Goal: Contribute content

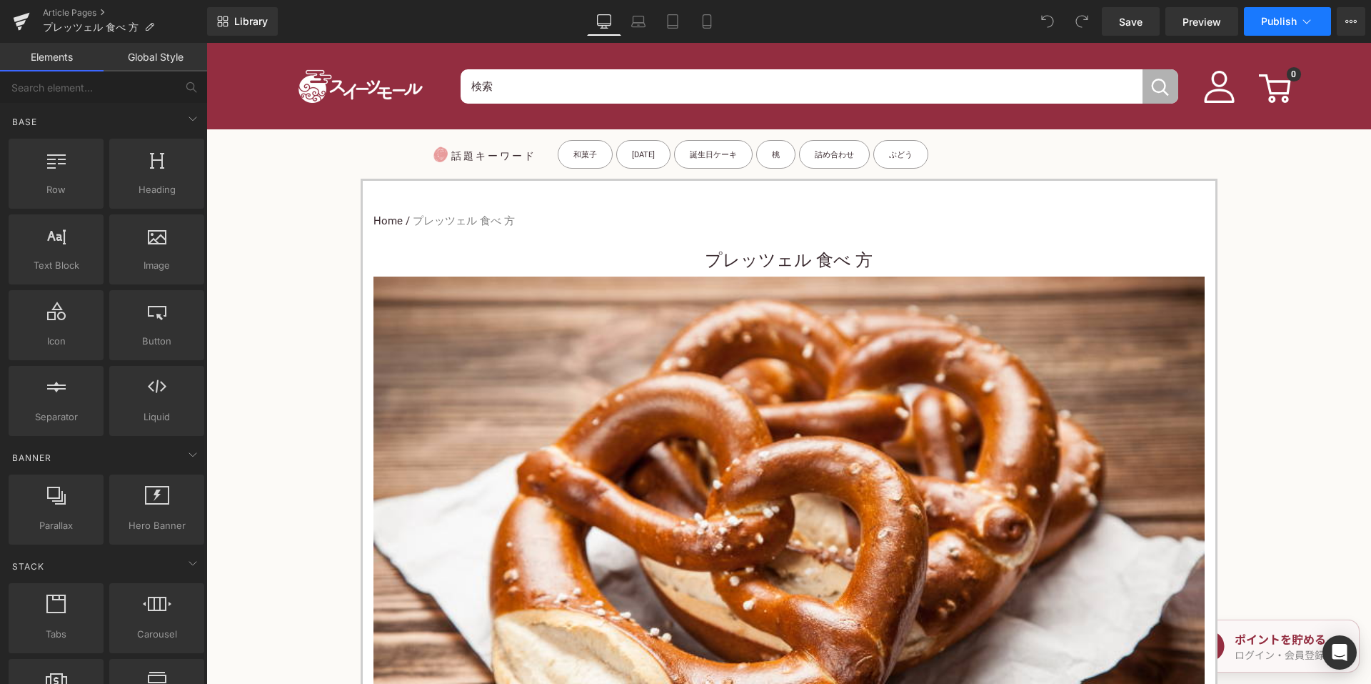
click at [1269, 21] on span "Publish" at bounding box center [1279, 21] width 36 height 11
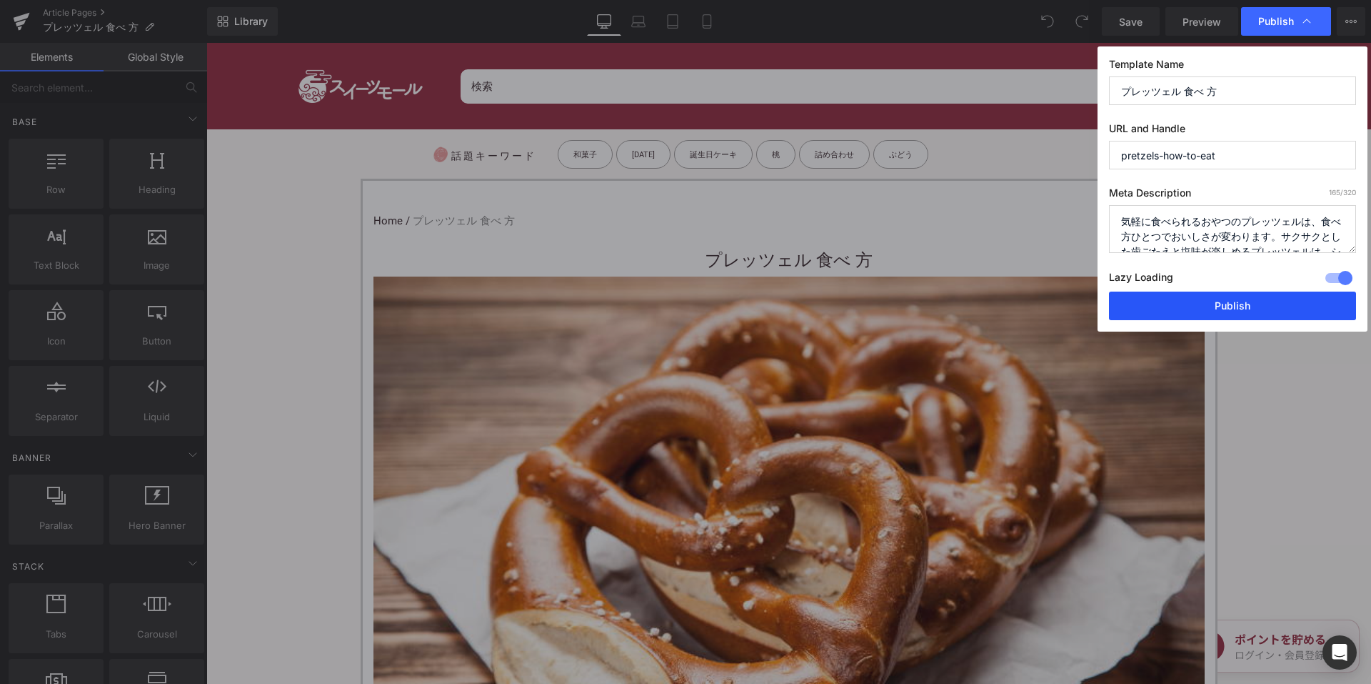
click at [1168, 301] on button "Publish" at bounding box center [1232, 305] width 247 height 29
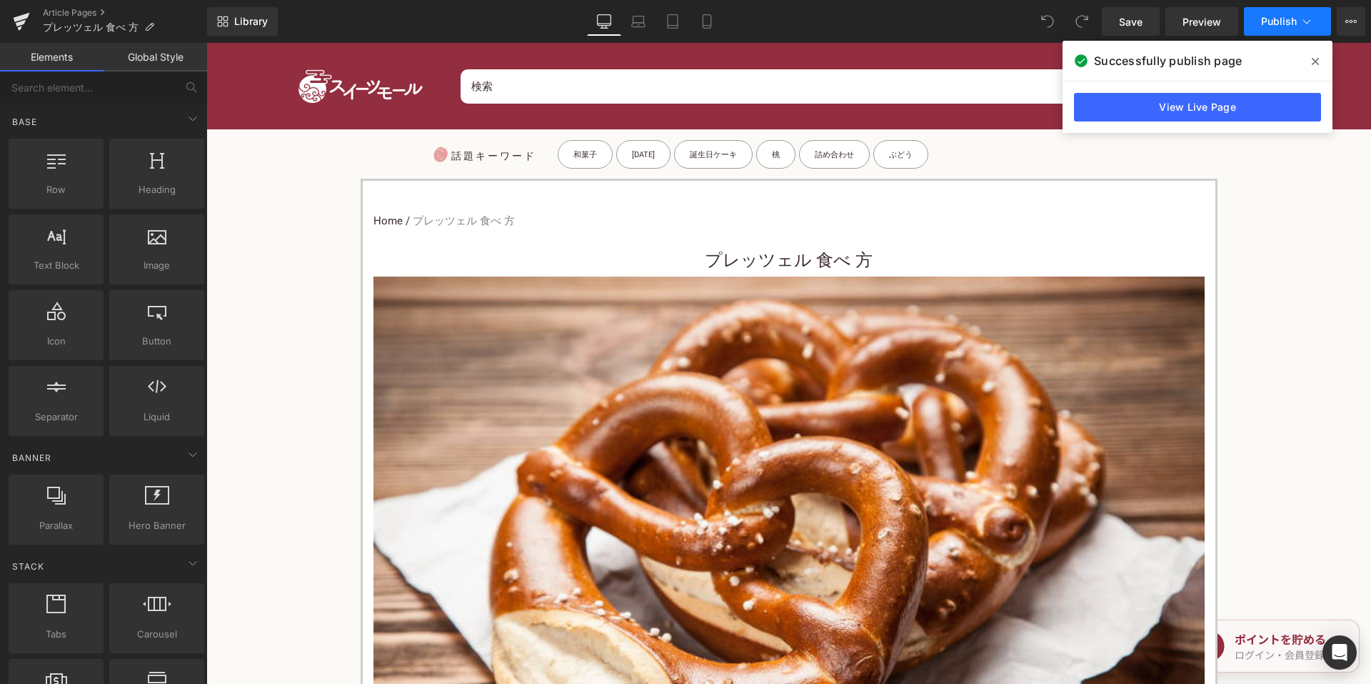
click at [1302, 24] on icon at bounding box center [1307, 21] width 14 height 14
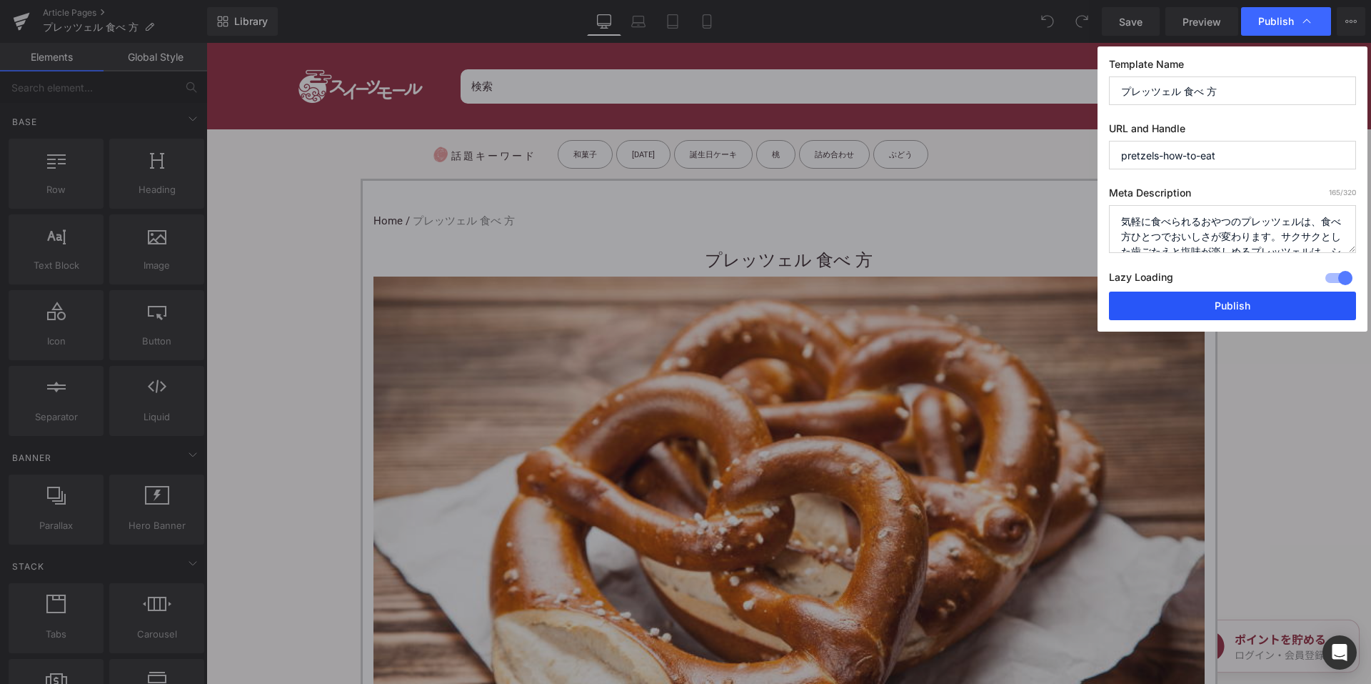
click at [1183, 305] on button "Publish" at bounding box center [1232, 305] width 247 height 29
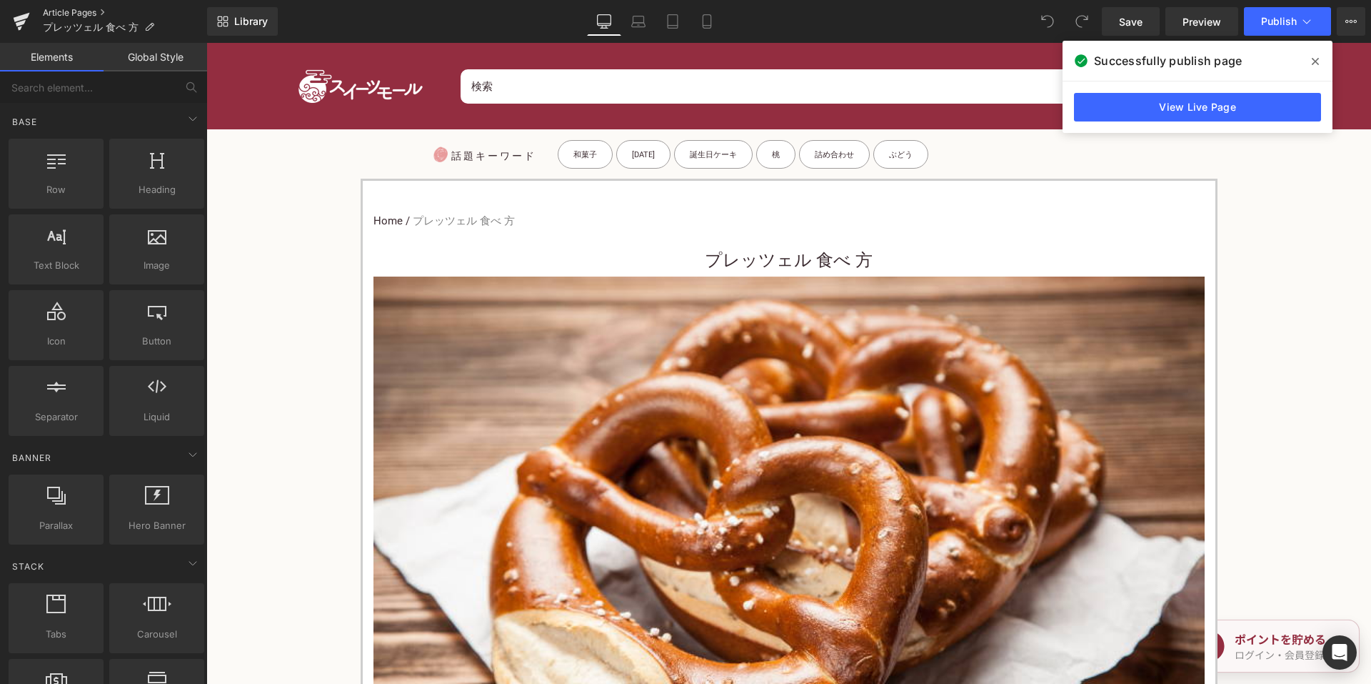
click at [76, 10] on link "Article Pages" at bounding box center [125, 12] width 164 height 11
